Goal: Transaction & Acquisition: Purchase product/service

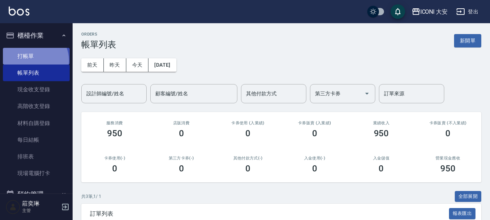
click at [33, 61] on link "打帳單" at bounding box center [36, 56] width 67 height 17
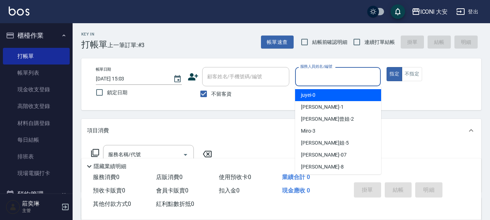
click at [339, 78] on input "服務人員姓名/編號" at bounding box center [338, 76] width 80 height 13
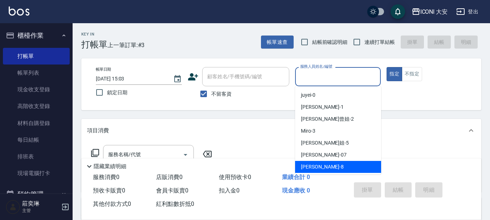
click at [312, 168] on span "Yulisa -8" at bounding box center [322, 167] width 43 height 8
type input "Yulisa-8"
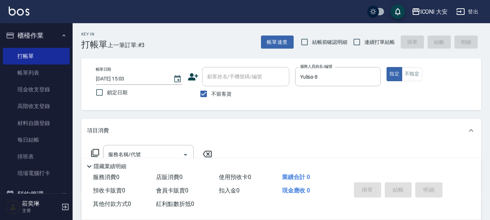
click at [96, 152] on icon at bounding box center [95, 153] width 9 height 9
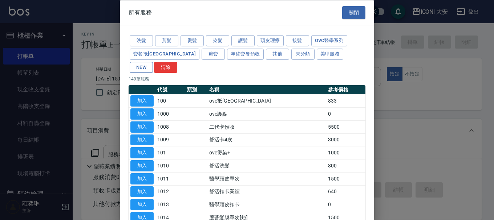
click at [153, 62] on button "NEW" at bounding box center [141, 67] width 23 height 11
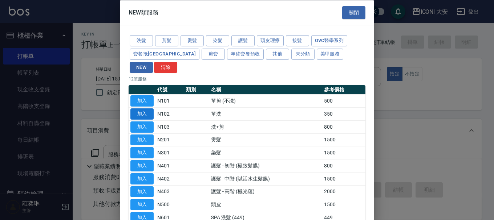
click at [143, 109] on button "加入" at bounding box center [141, 114] width 23 height 11
type input "單洗(N102)"
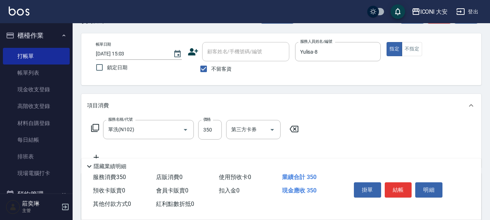
scroll to position [36, 0]
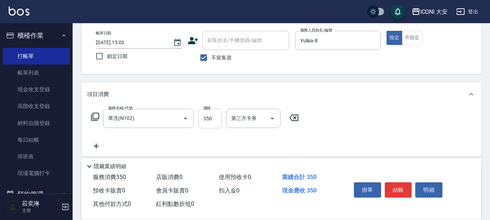
click at [215, 120] on input "350" at bounding box center [210, 119] width 24 height 20
type input "370"
click at [396, 183] on button "結帳" at bounding box center [398, 190] width 27 height 15
